Goal: Navigation & Orientation: Find specific page/section

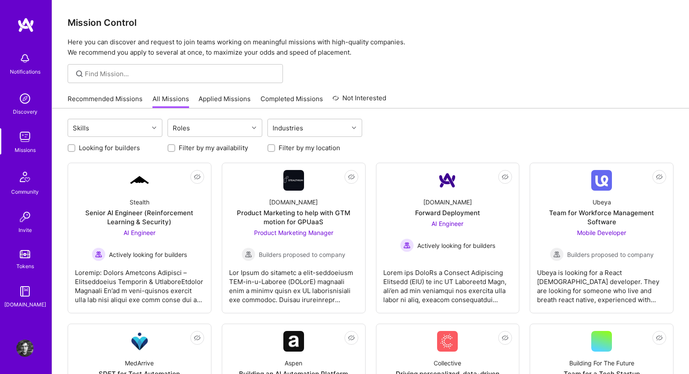
click at [122, 102] on link "Recommended Missions" at bounding box center [105, 101] width 75 height 14
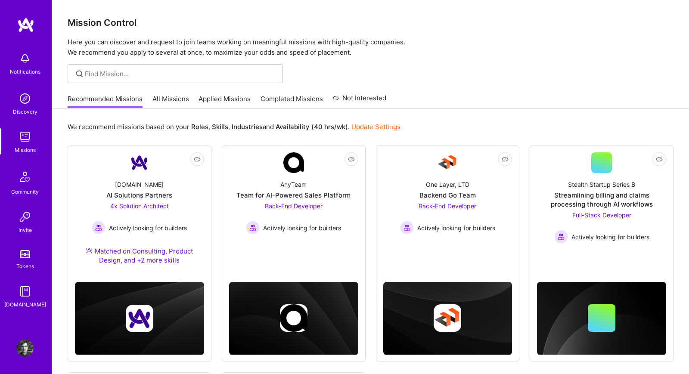
click at [165, 96] on link "All Missions" at bounding box center [170, 101] width 37 height 14
